Goal: Task Accomplishment & Management: Use online tool/utility

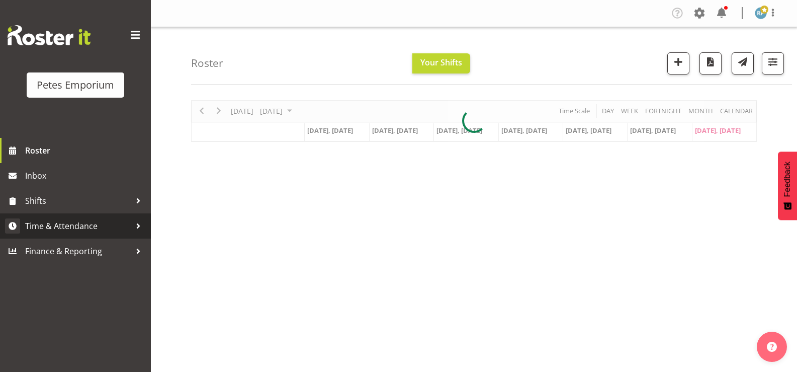
click at [96, 232] on span "Time & Attendance" at bounding box center [78, 225] width 106 height 15
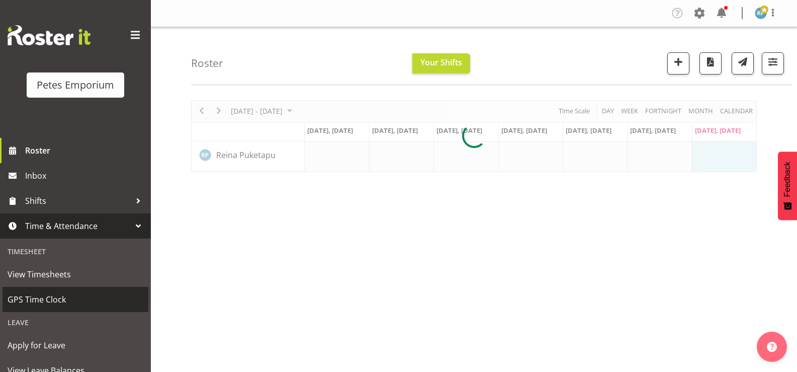
click at [59, 301] on span "GPS Time Clock" at bounding box center [76, 299] width 136 height 15
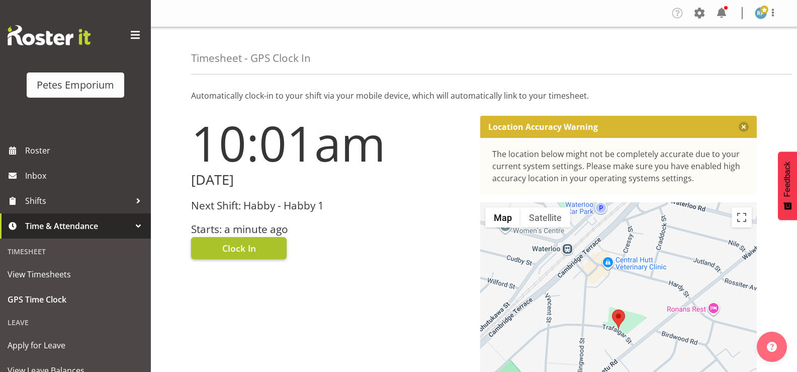
click at [263, 249] on button "Clock In" at bounding box center [239, 248] width 96 height 22
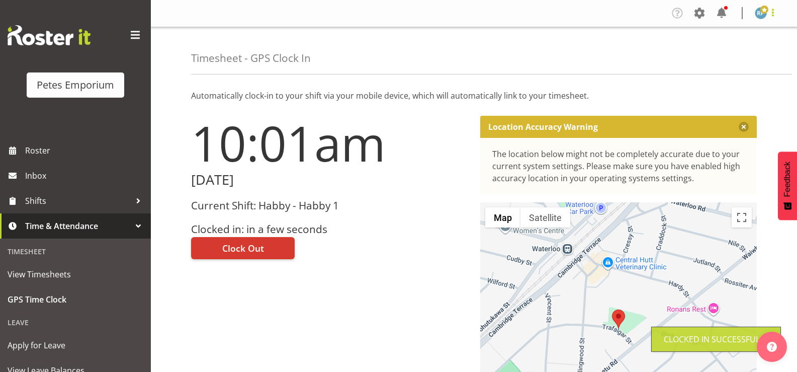
click at [774, 12] on span at bounding box center [773, 13] width 12 height 12
click at [731, 50] on link "Log Out" at bounding box center [731, 53] width 97 height 18
